Goal: Task Accomplishment & Management: Use online tool/utility

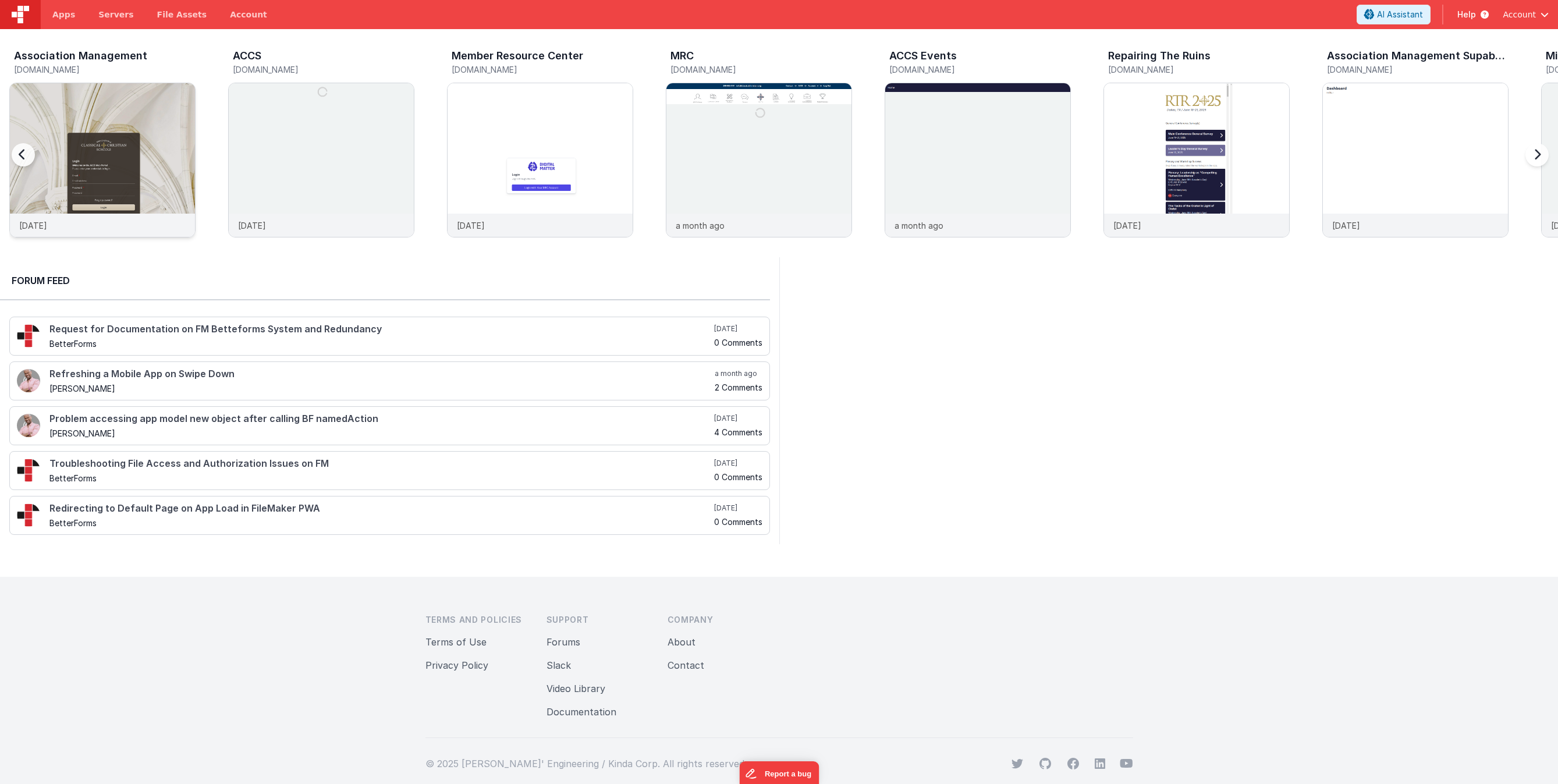
click at [149, 133] on img at bounding box center [102, 175] width 185 height 185
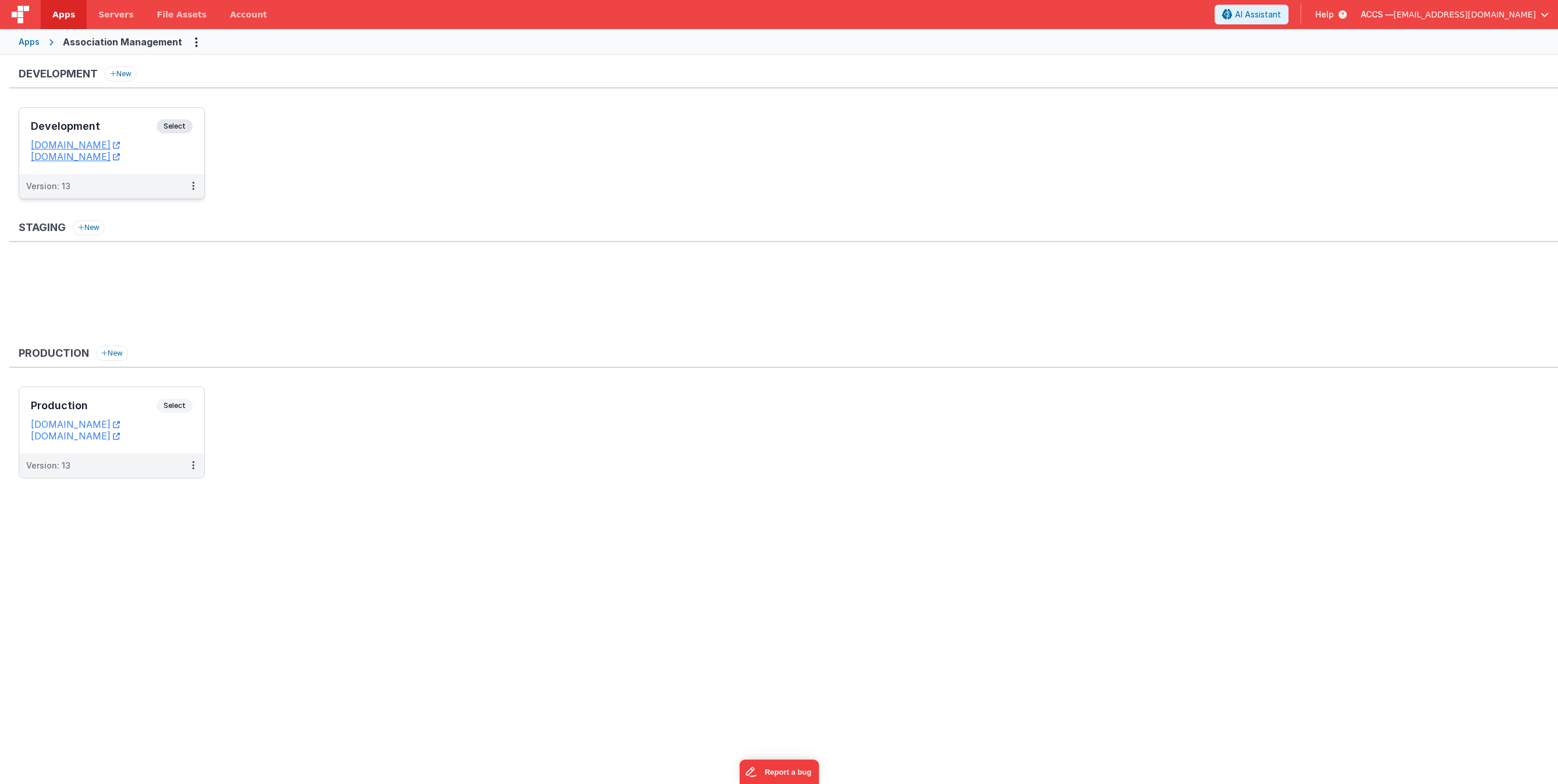
click at [151, 119] on div "Development Select" at bounding box center [112, 129] width 162 height 20
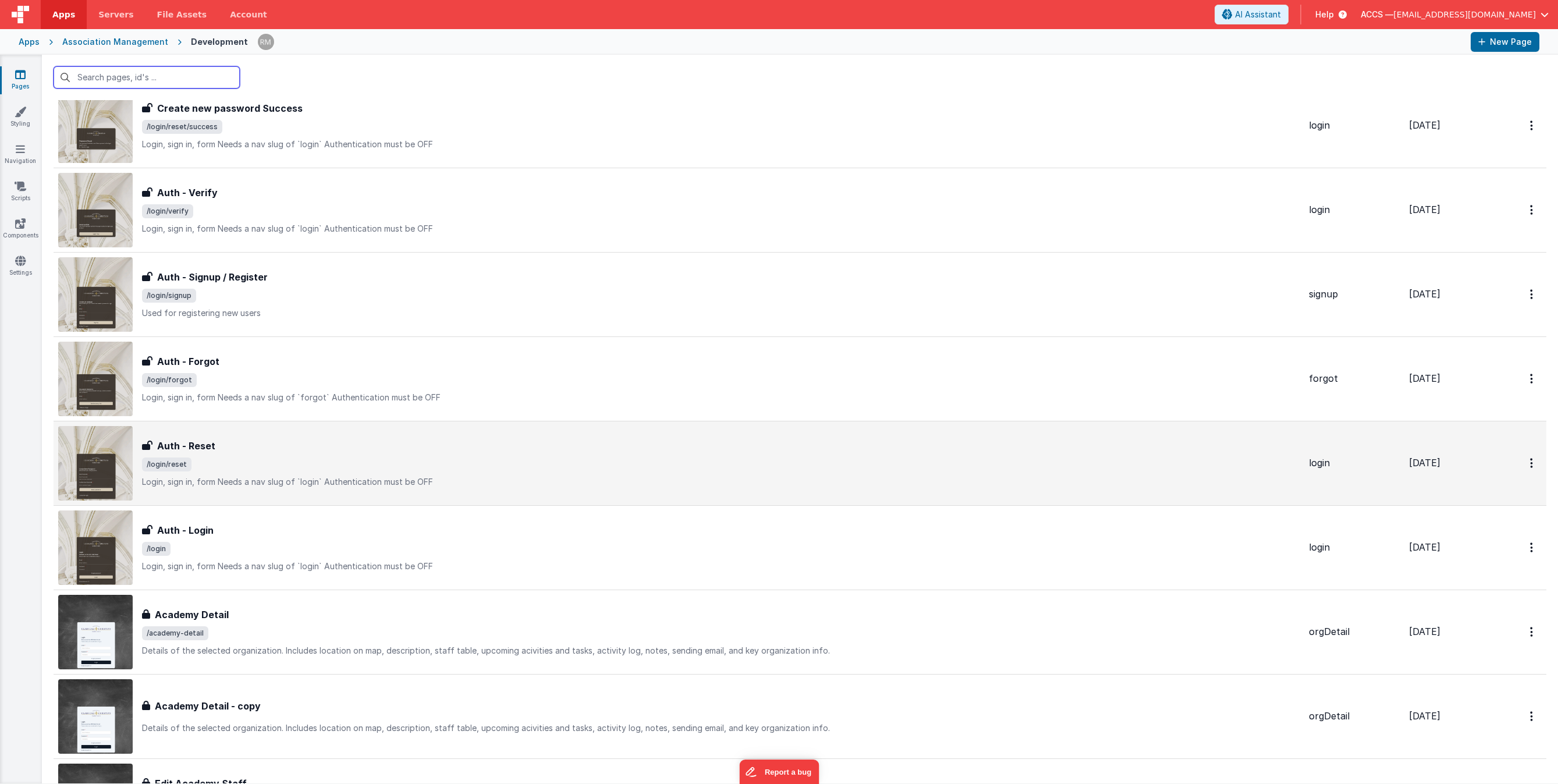
scroll to position [167, 0]
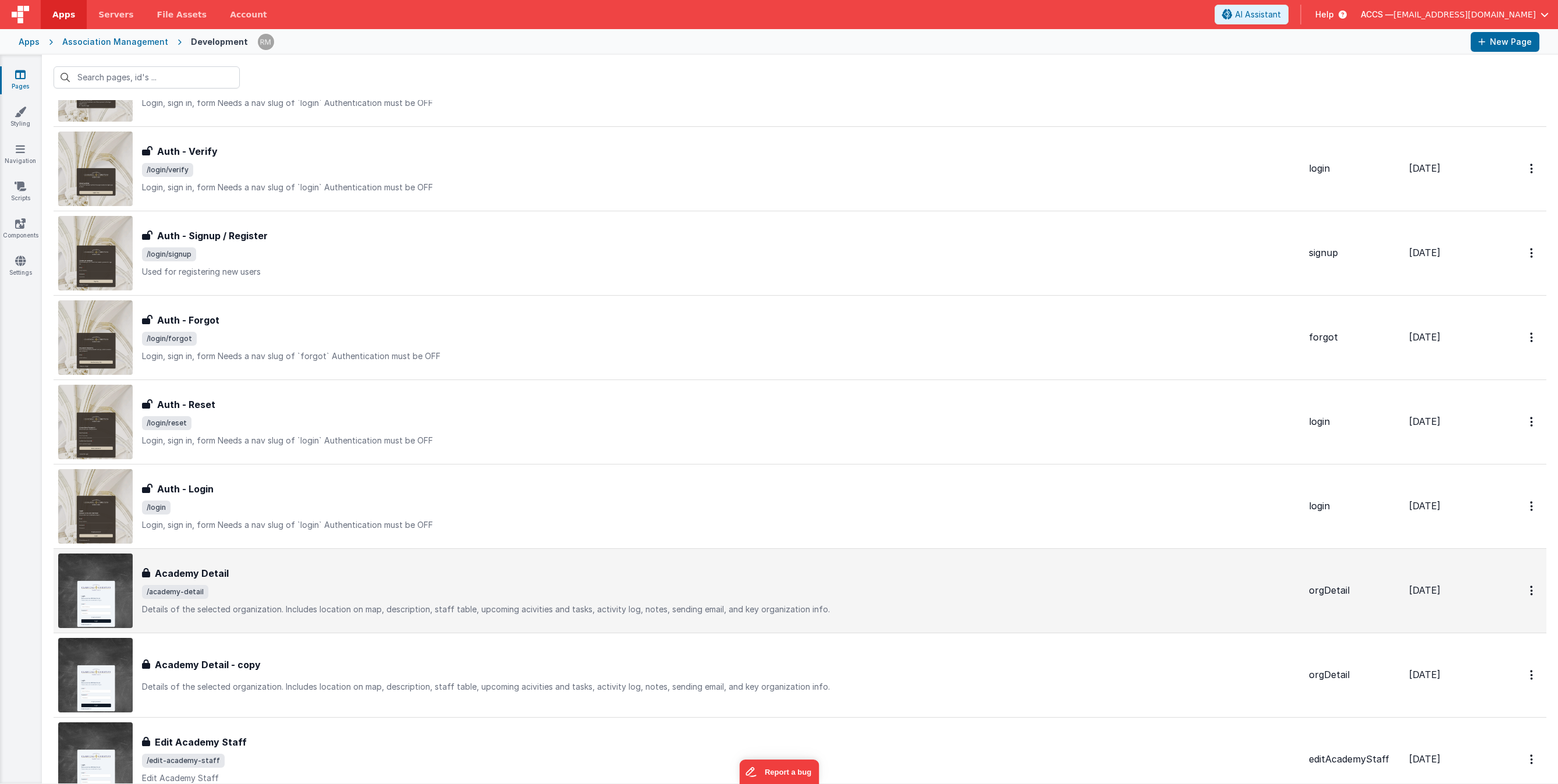
click at [379, 615] on div "Academy Detail Academy Detail /academy-detail Details of the selected organizat…" at bounding box center [679, 590] width 1241 height 74
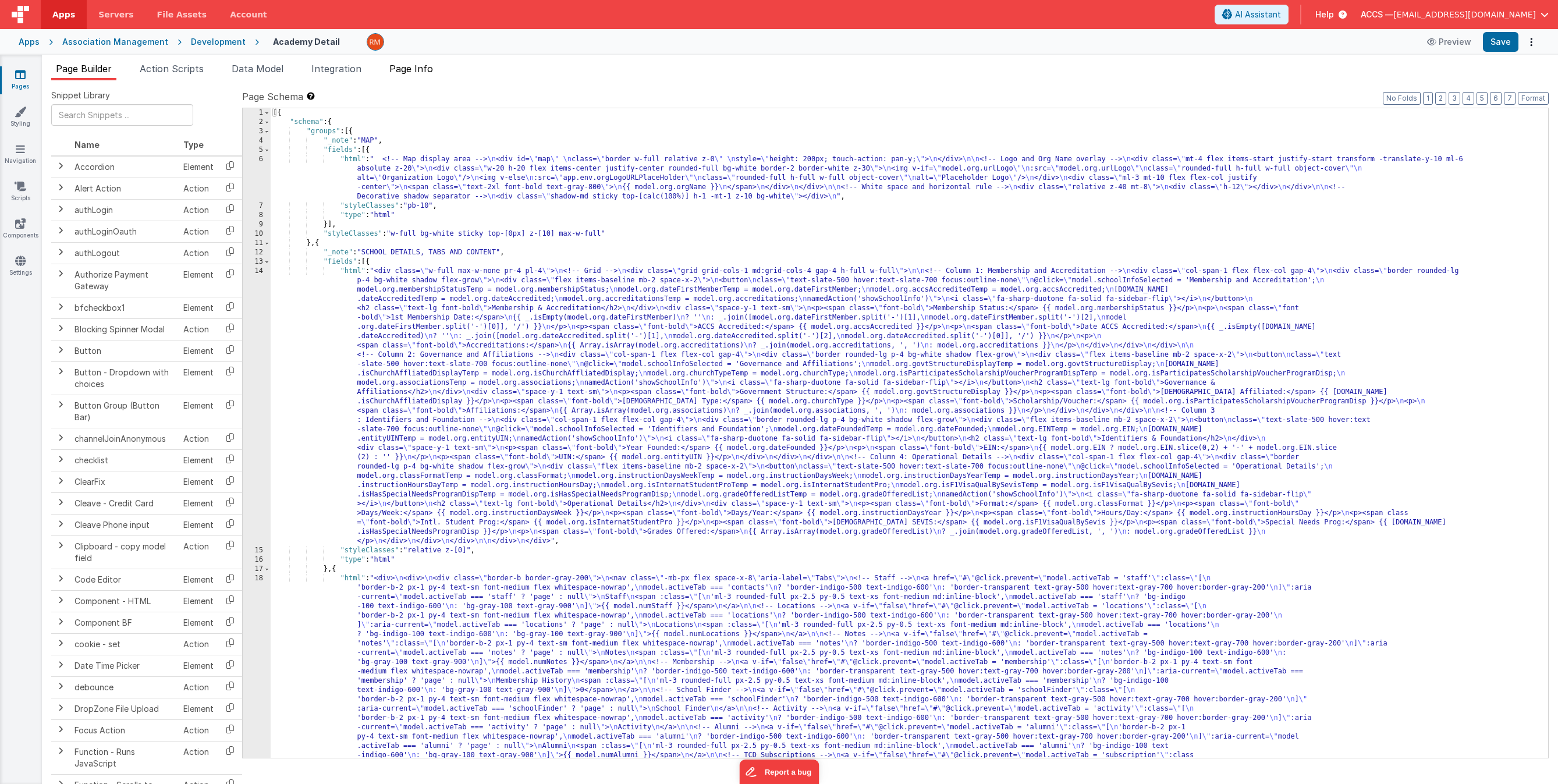
click at [422, 76] on li "Page Info" at bounding box center [411, 71] width 53 height 18
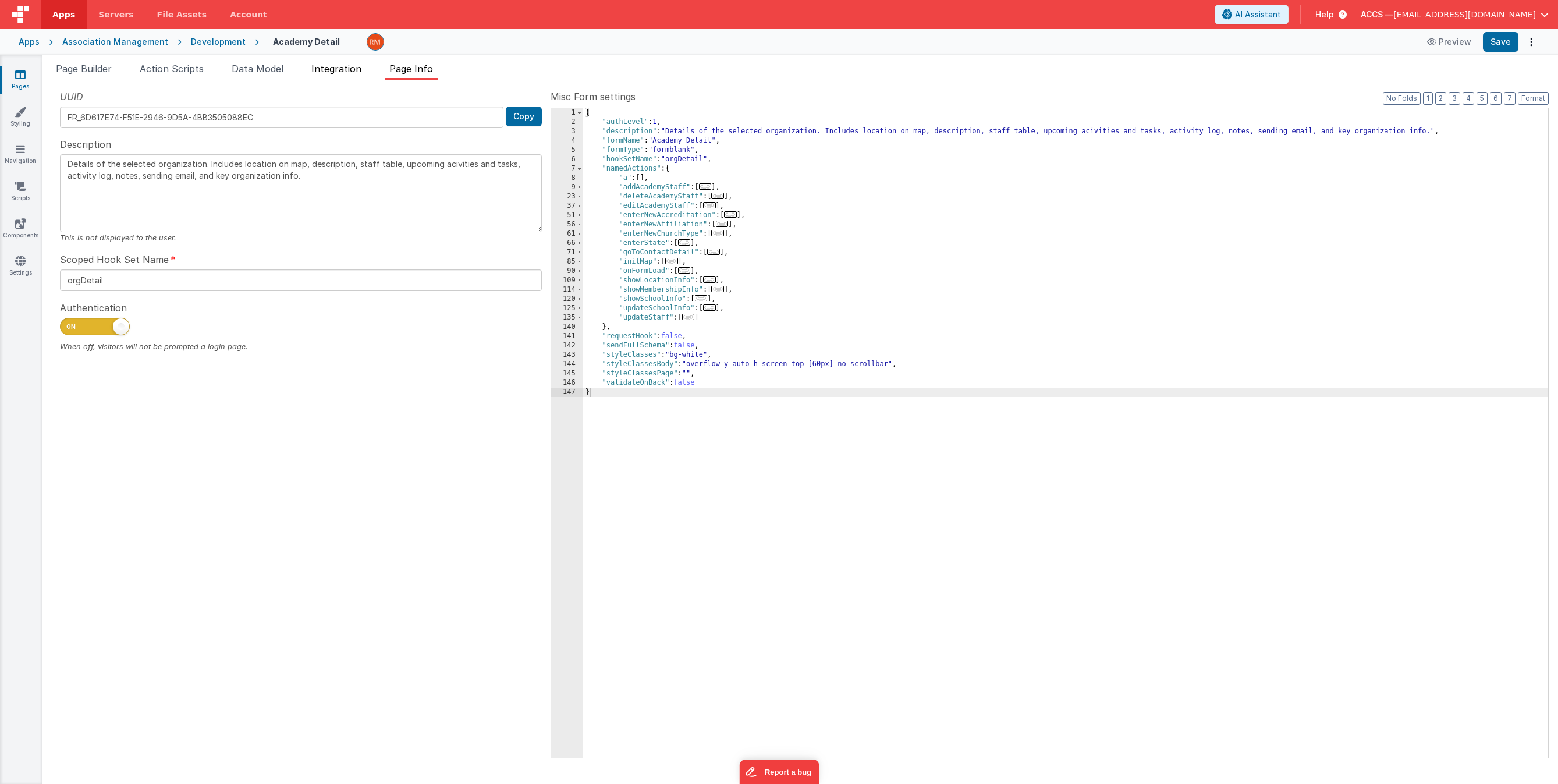
click at [326, 72] on span "Integration" at bounding box center [336, 68] width 50 height 11
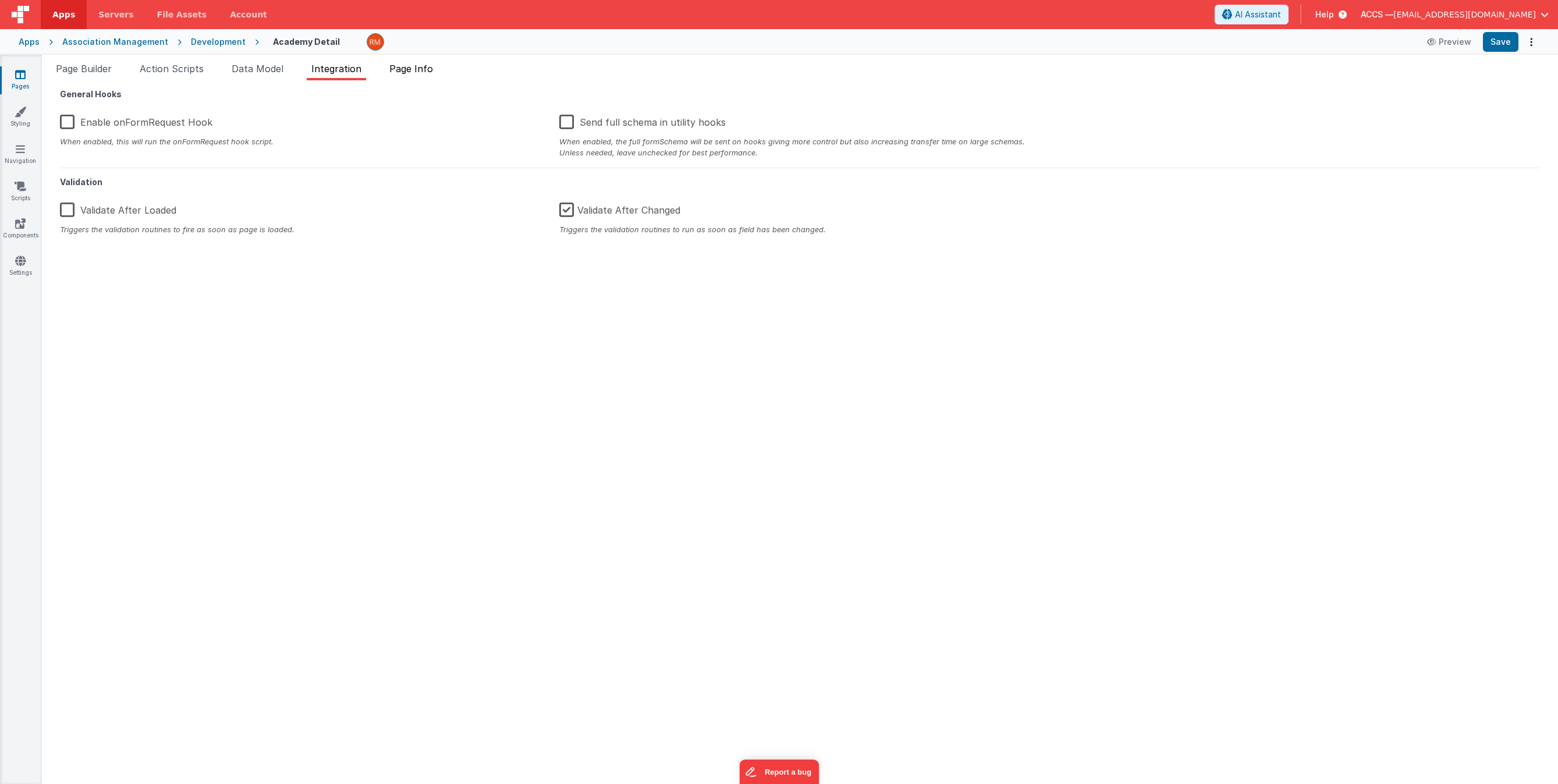
click at [420, 75] on li "Page Info" at bounding box center [411, 71] width 53 height 18
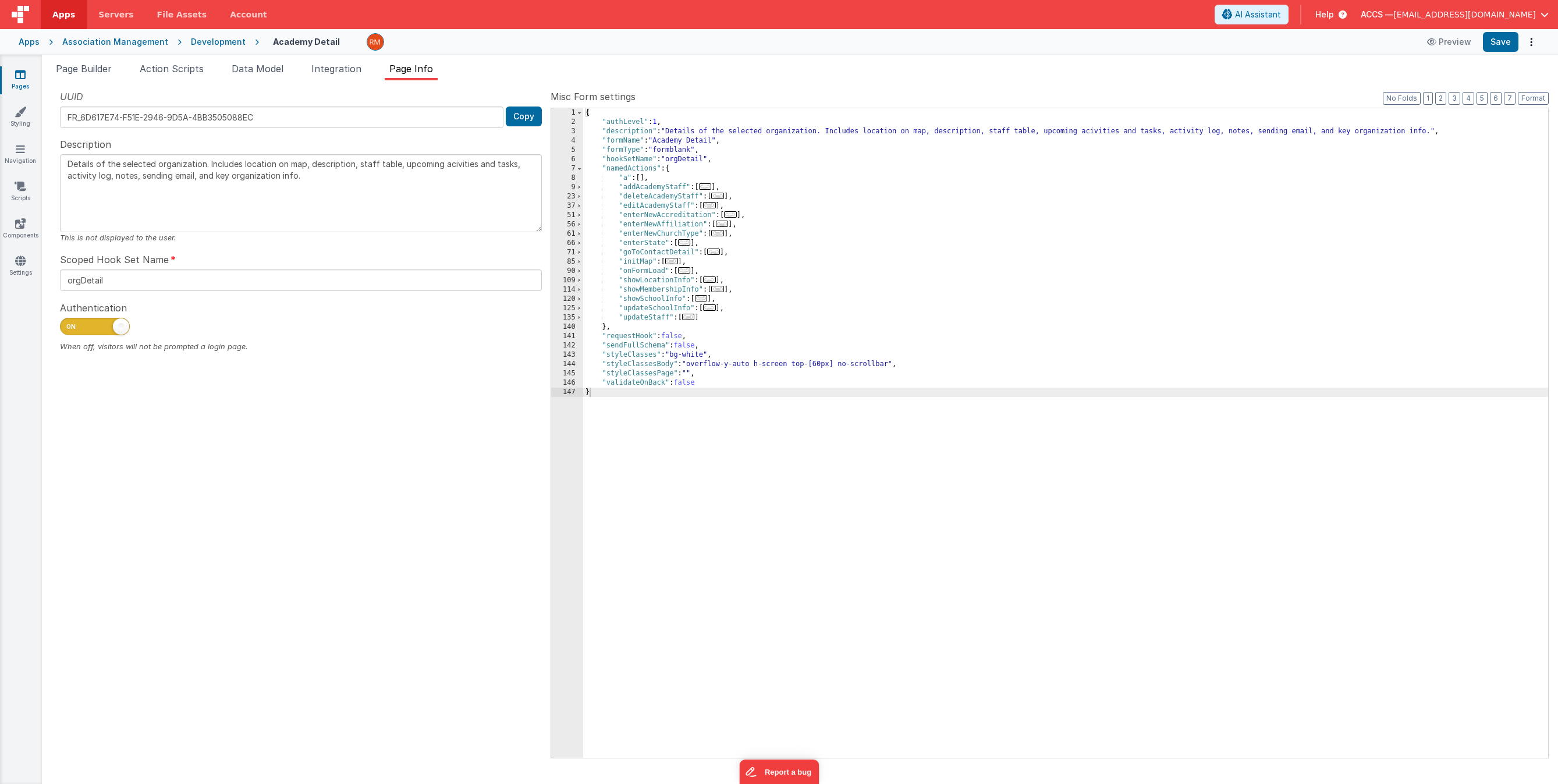
click at [17, 78] on icon at bounding box center [20, 74] width 10 height 11
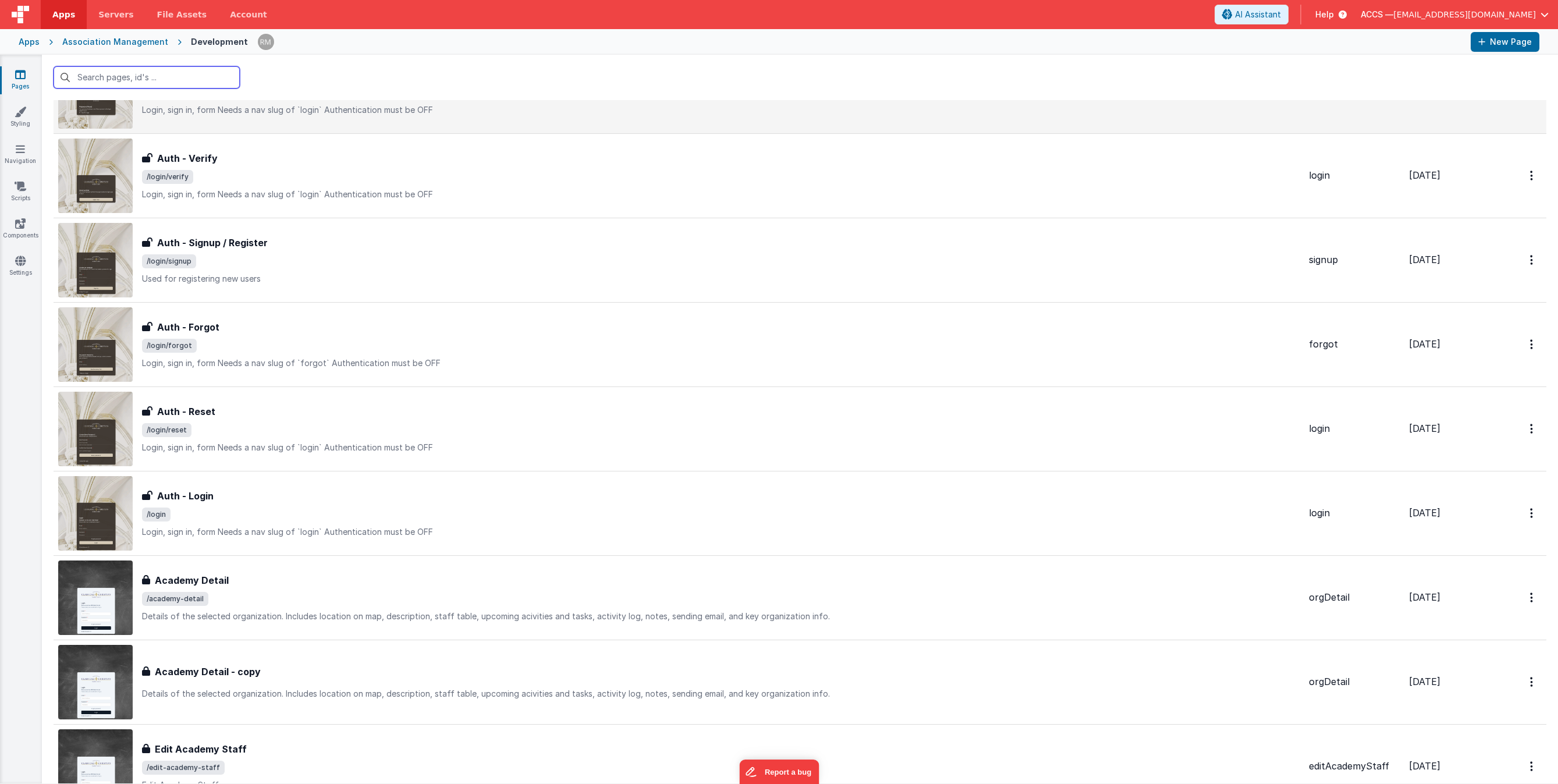
scroll to position [220, 0]
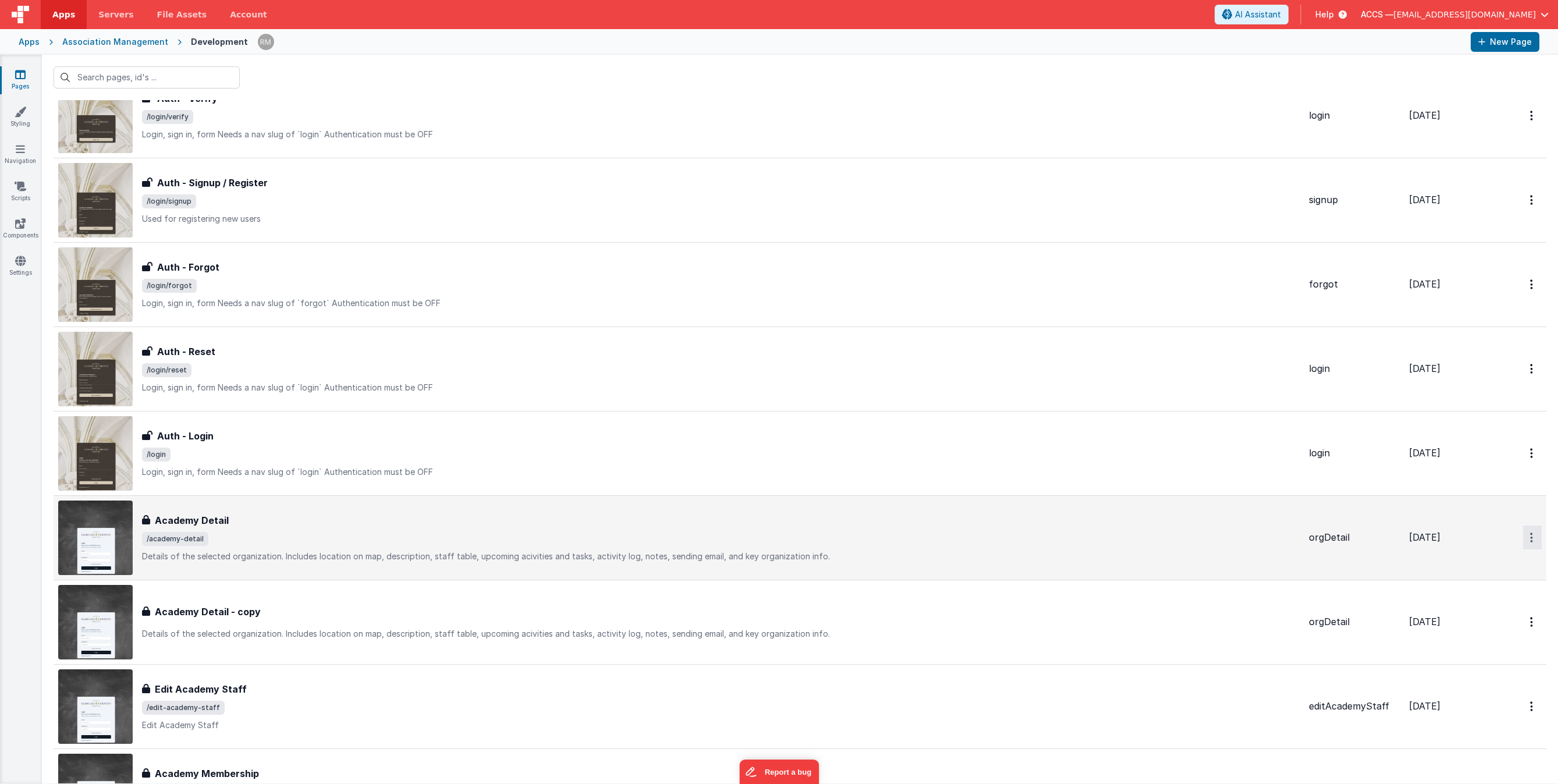
click at [1493, 562] on link "Preview" at bounding box center [1490, 564] width 102 height 21
click at [114, 522] on img at bounding box center [95, 537] width 74 height 74
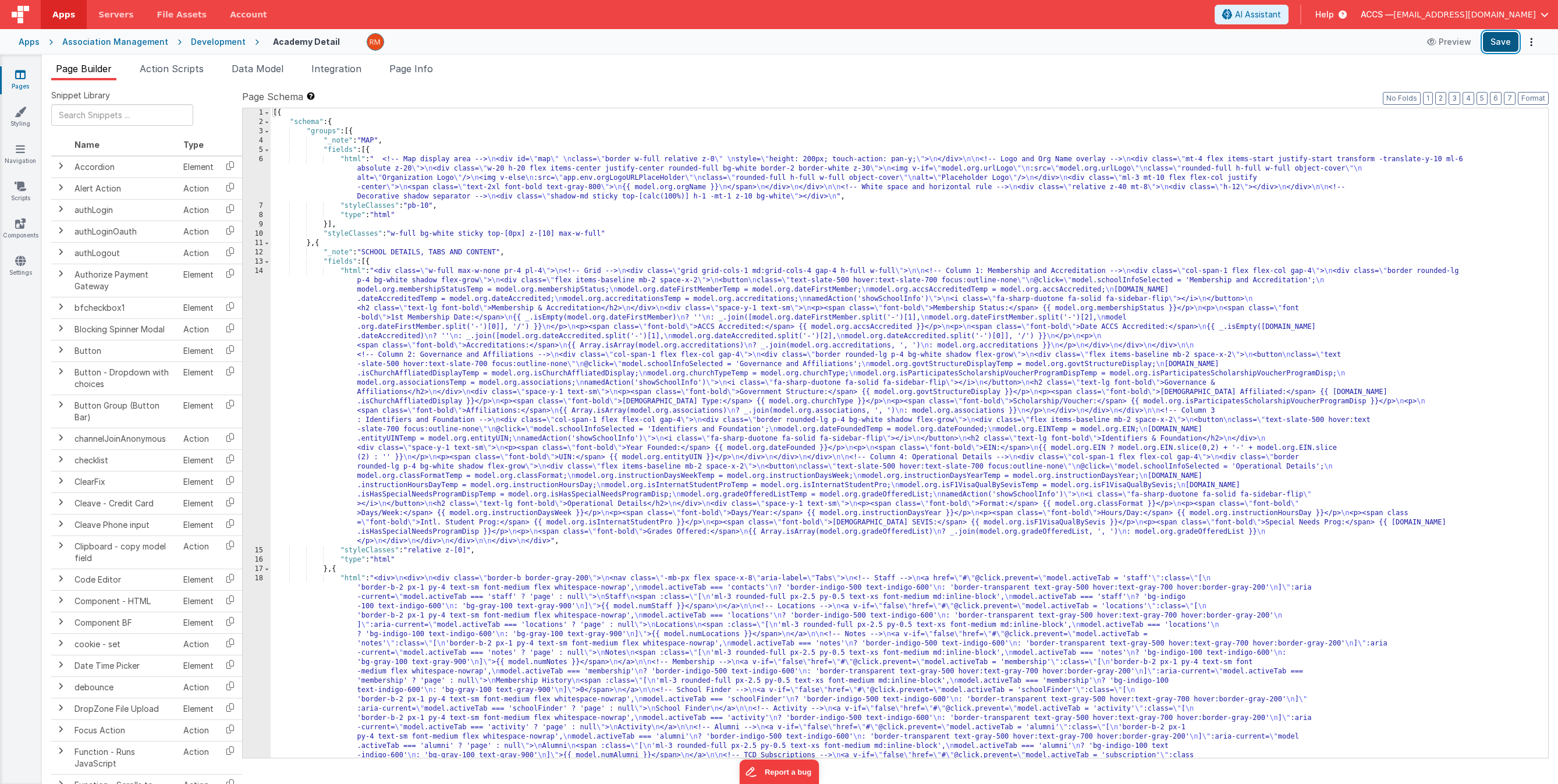
click at [1505, 45] on button "Save" at bounding box center [1500, 42] width 36 height 20
click at [420, 71] on span "Page Info" at bounding box center [411, 68] width 44 height 11
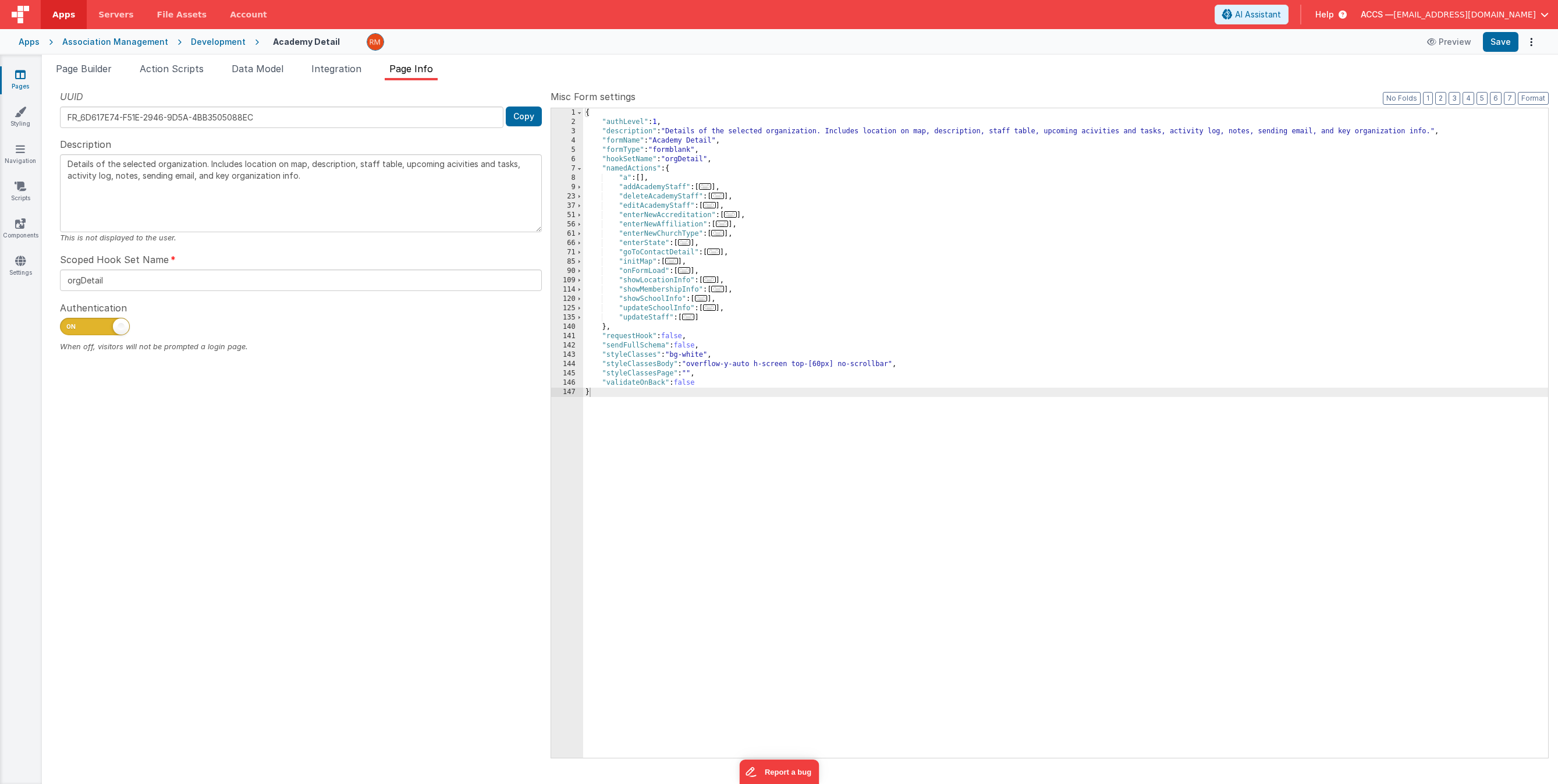
click at [687, 272] on span "..." at bounding box center [684, 269] width 13 height 6
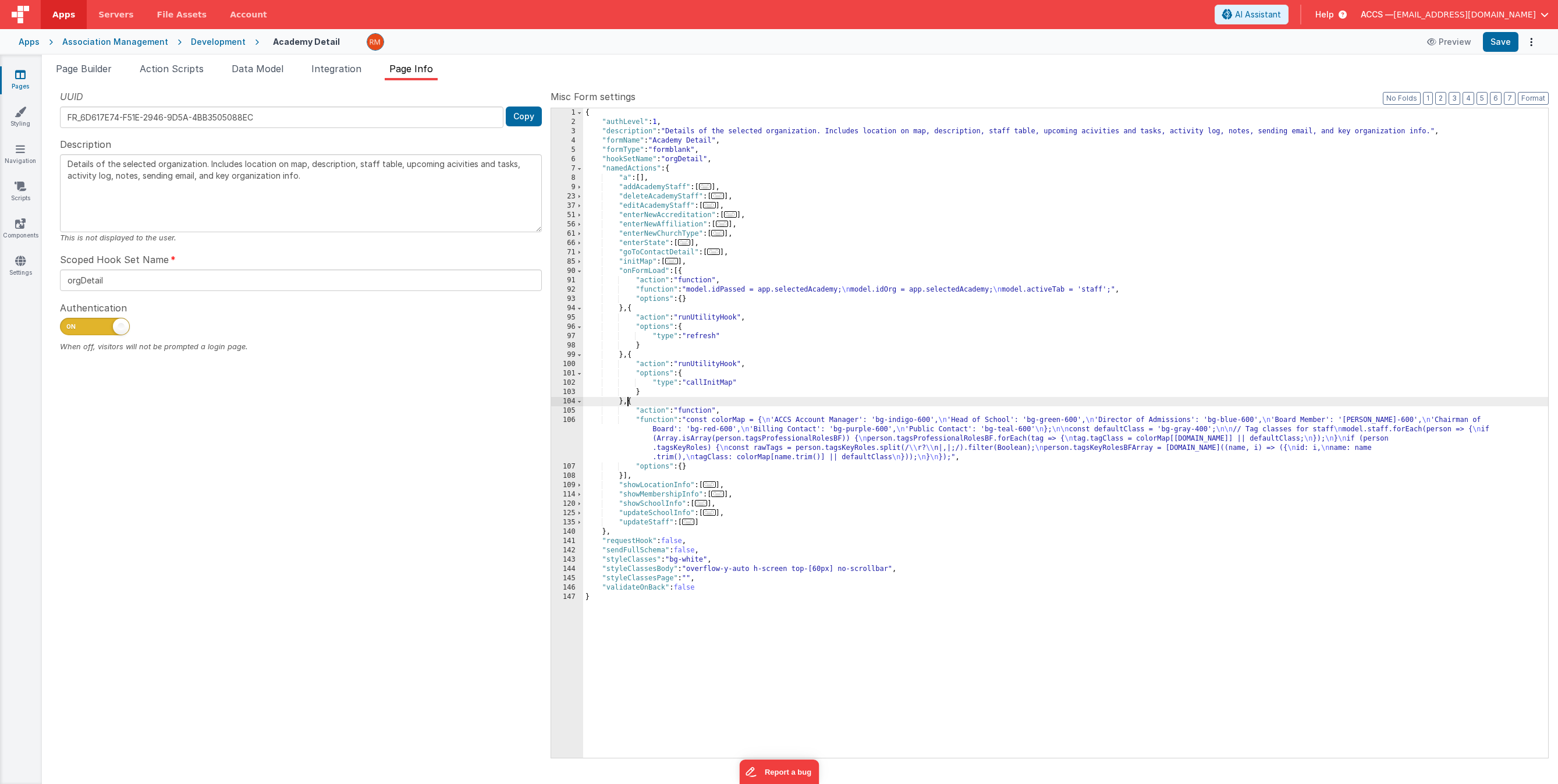
click at [629, 403] on div "{ "authLevel" : 1 , "description" : "Details of the selected organization. Incl…" at bounding box center [1066, 442] width 965 height 668
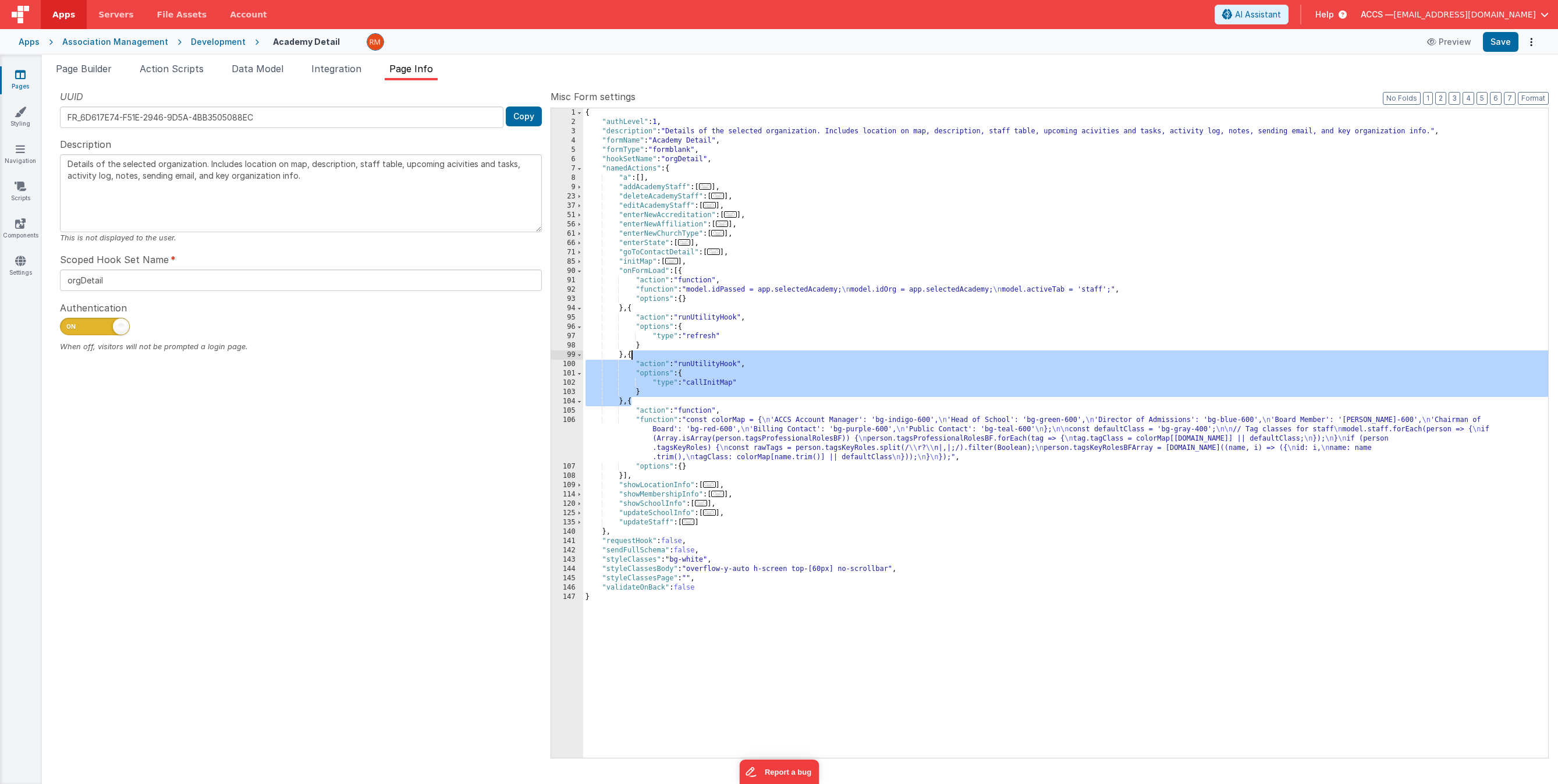
drag, startPoint x: 631, startPoint y: 402, endPoint x: 631, endPoint y: 358, distance: 44.0
click at [631, 358] on div "{ "authLevel" : 1 , "description" : "Details of the selected organization. Incl…" at bounding box center [1066, 442] width 965 height 668
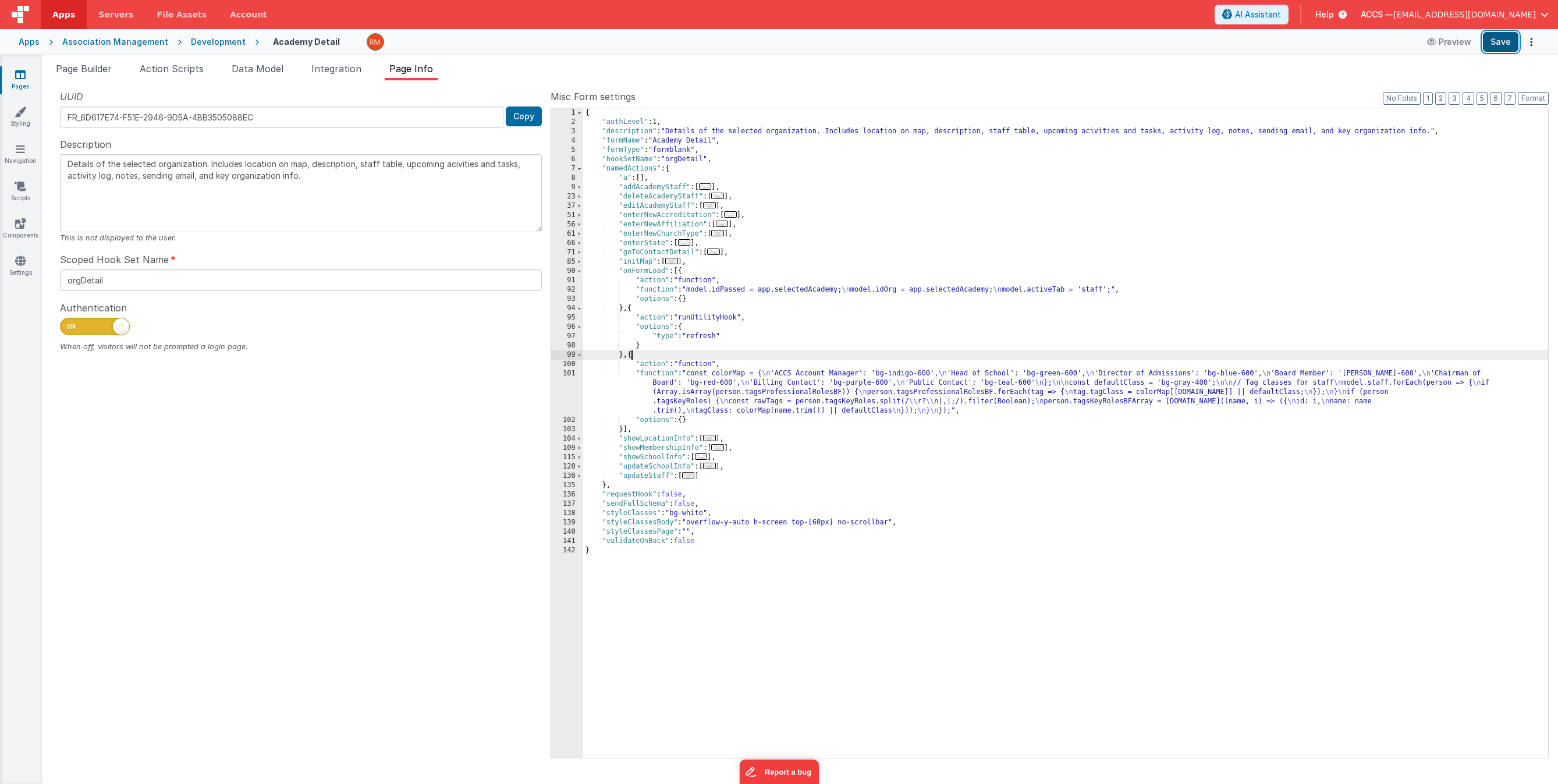
click at [1507, 43] on button "Save" at bounding box center [1500, 42] width 36 height 20
